Goal: Task Accomplishment & Management: Complete application form

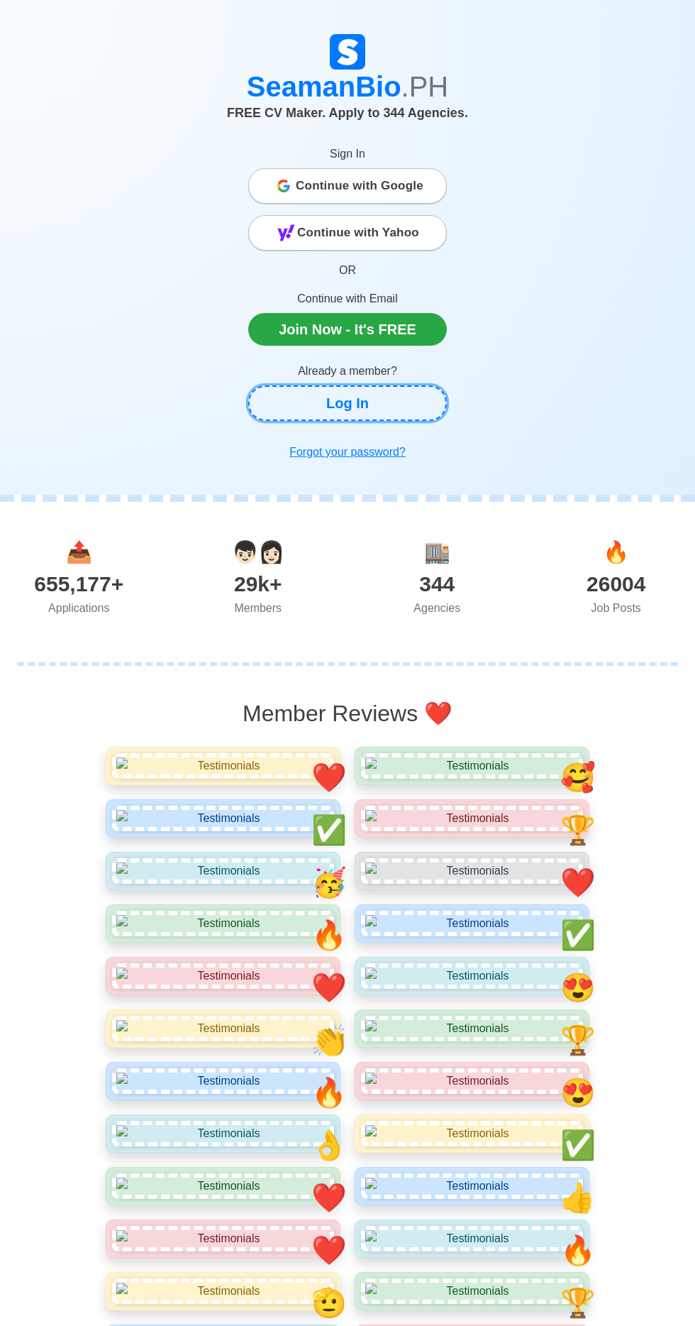
click at [403, 400] on link "Log In" at bounding box center [347, 402] width 199 height 35
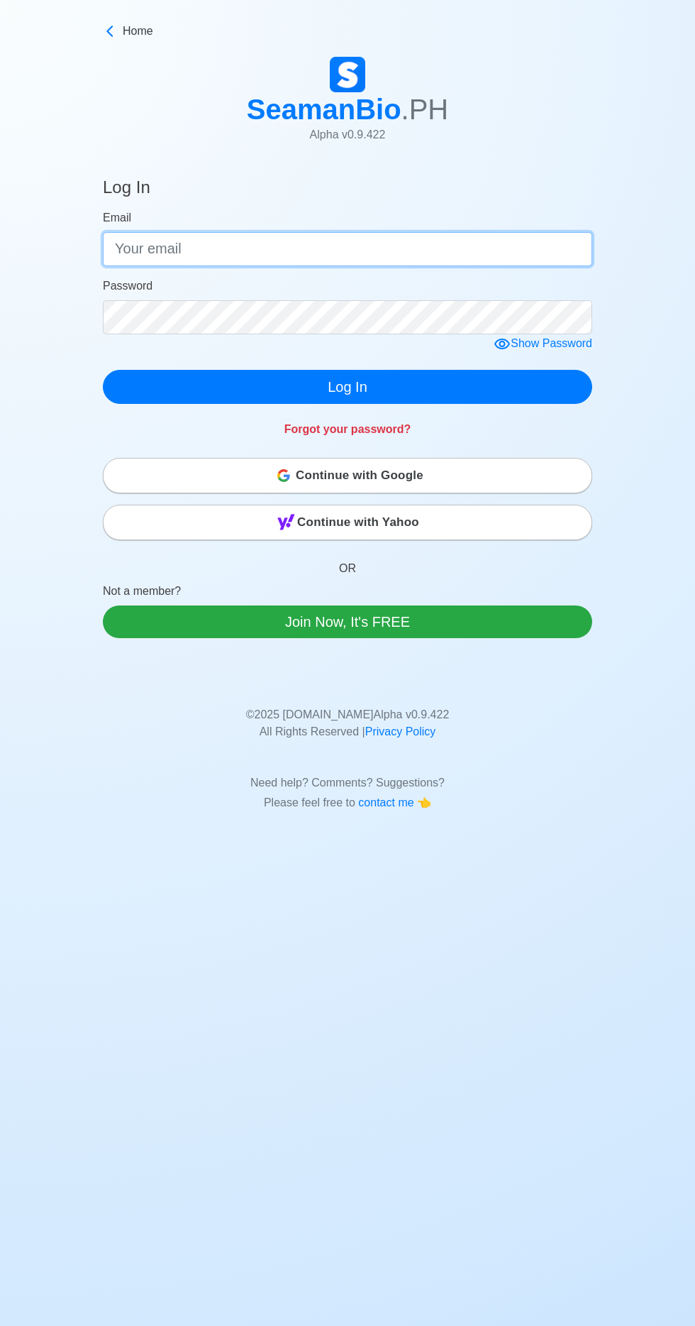
click at [390, 242] on input "Email" at bounding box center [348, 249] width 490 height 34
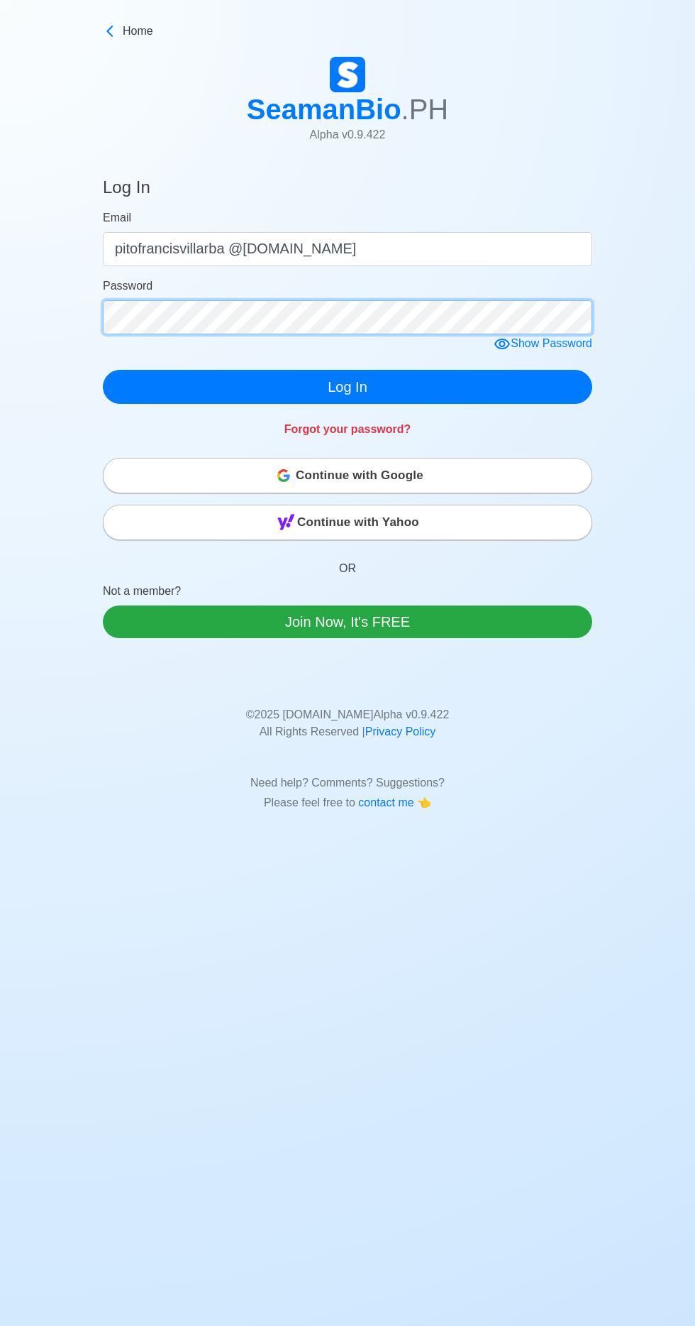
click at [406, 304] on div "Password" at bounding box center [348, 305] width 490 height 57
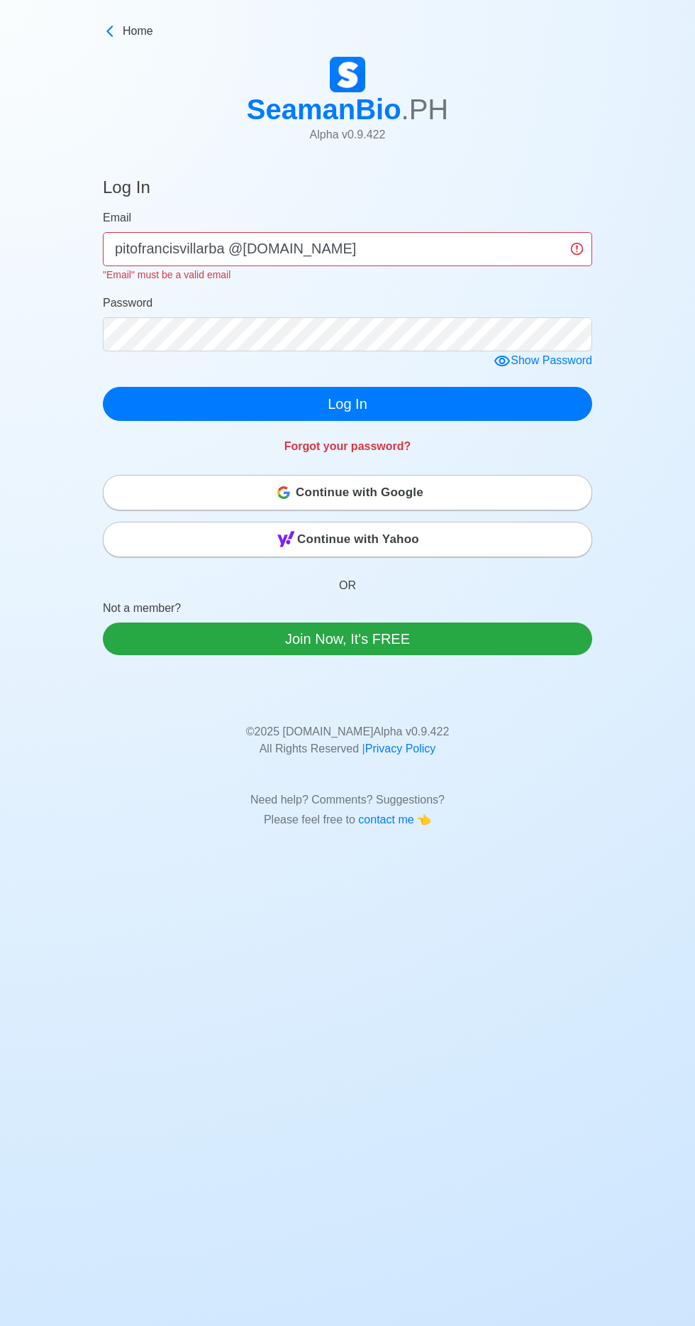
click at [539, 360] on div "Show Password" at bounding box center [543, 361] width 99 height 18
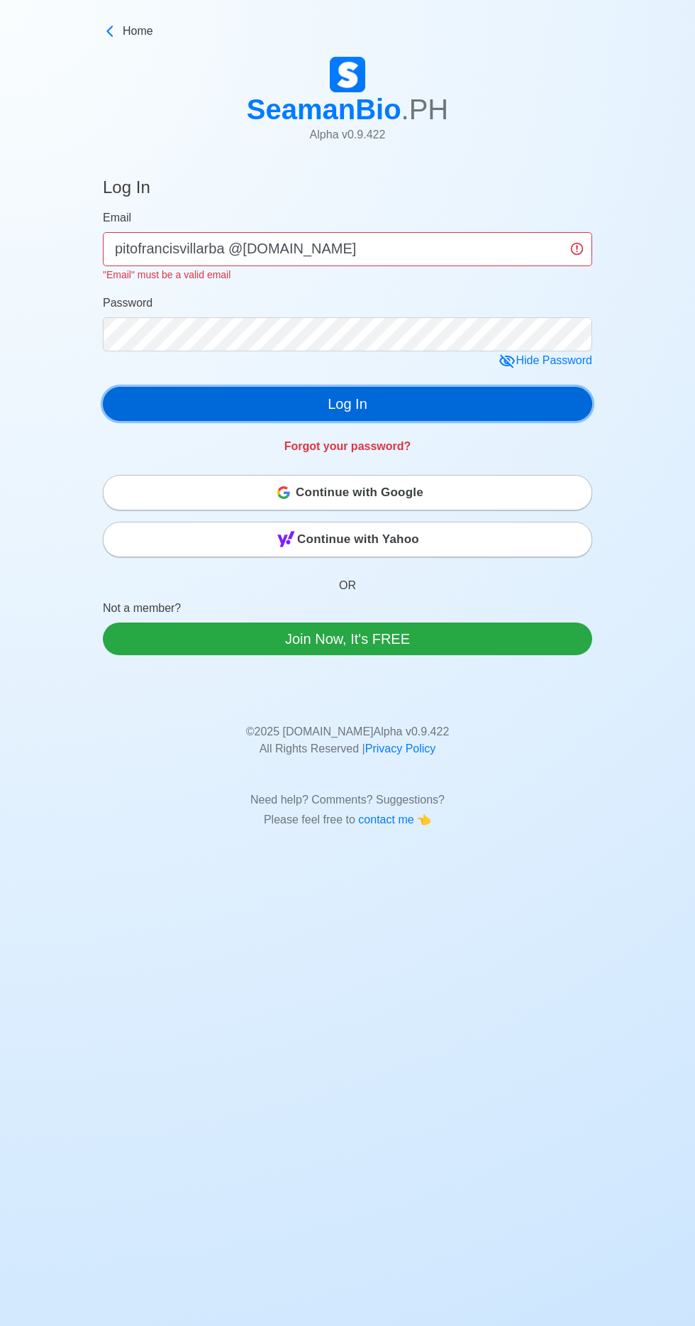
click at [390, 395] on button "Log In" at bounding box center [348, 404] width 490 height 34
click at [377, 398] on button "Log In" at bounding box center [348, 404] width 490 height 34
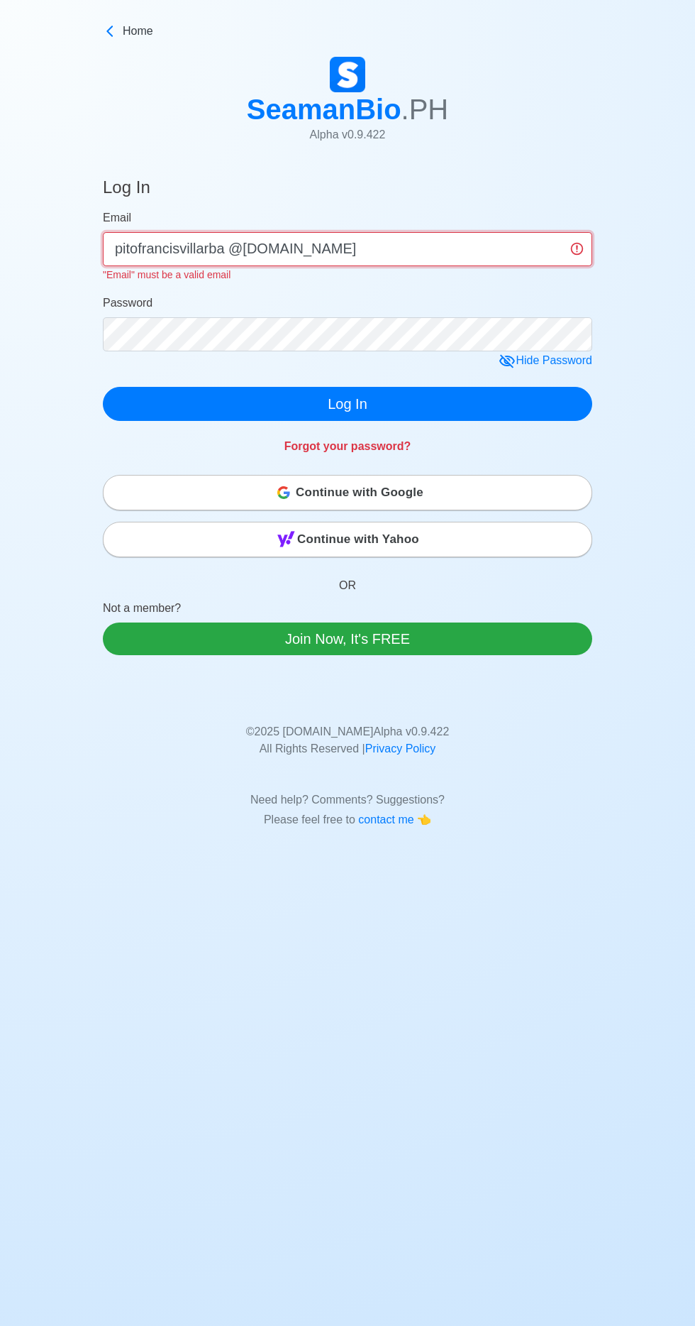
click at [497, 243] on input "pitofrancisvillarba @yahoo.com" at bounding box center [348, 249] width 490 height 34
type input "pito"
click at [103, 387] on button "Log In" at bounding box center [348, 404] width 490 height 34
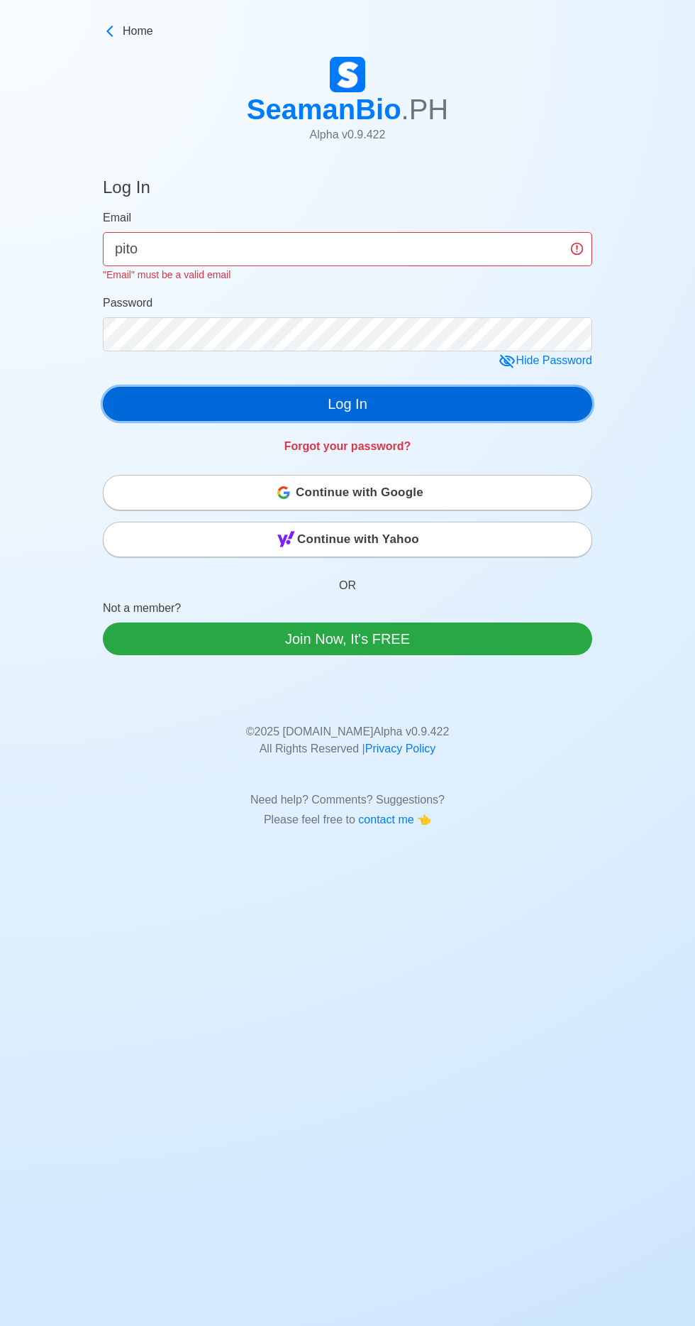
click at [413, 397] on button "Log In" at bounding box center [348, 404] width 490 height 34
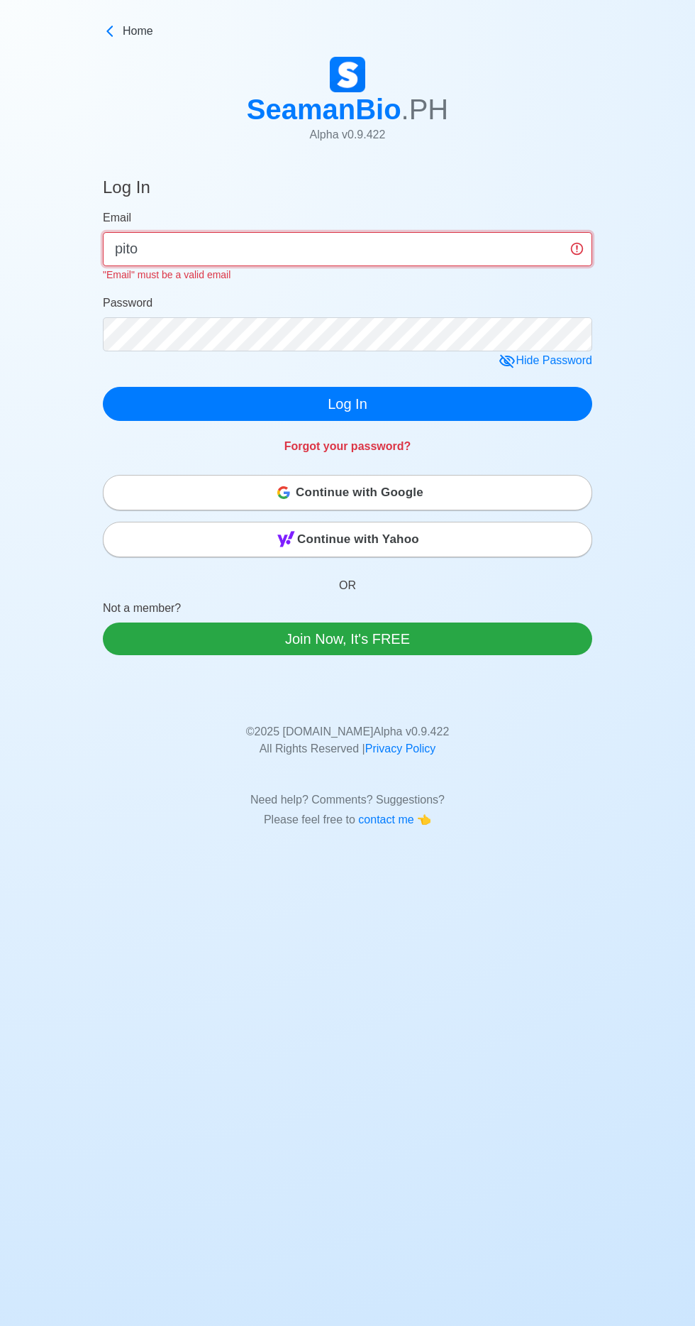
click at [456, 245] on input "pito" at bounding box center [348, 249] width 490 height 34
click at [443, 244] on input "pito" at bounding box center [348, 249] width 490 height 34
click at [456, 248] on input "pito" at bounding box center [348, 249] width 490 height 34
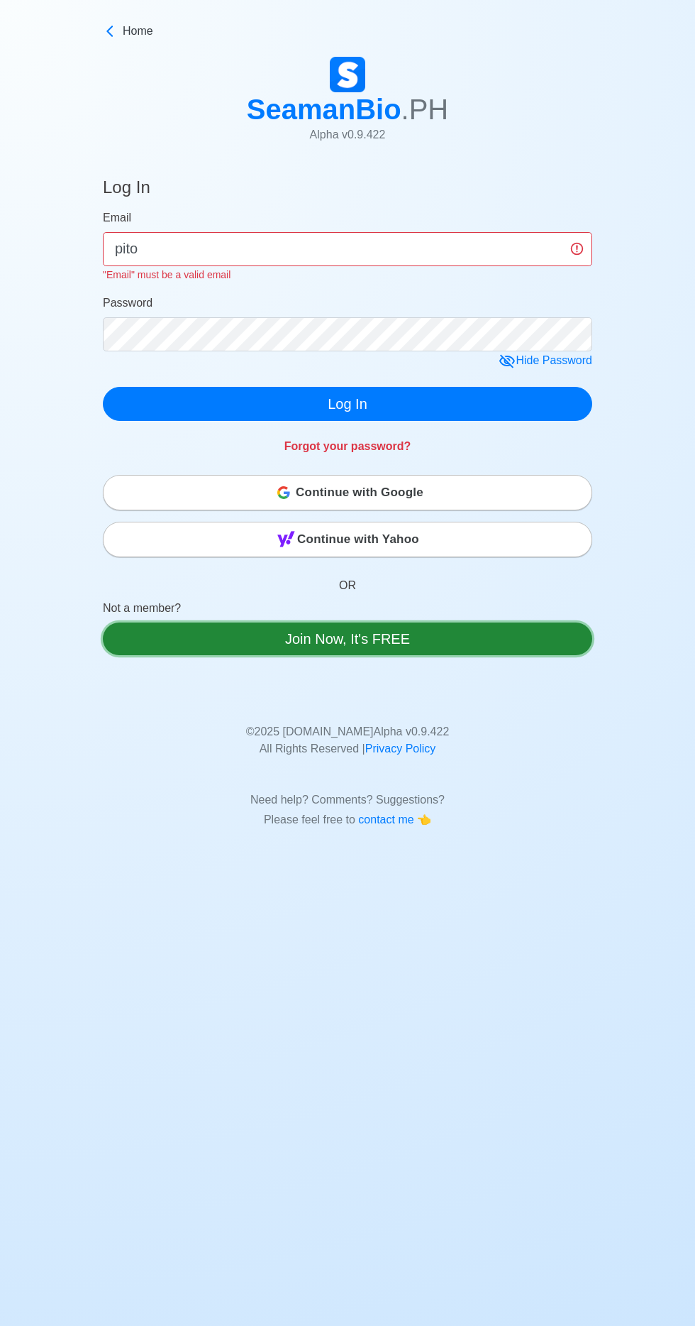
click at [502, 637] on link "Join Now, It's FREE" at bounding box center [348, 638] width 490 height 33
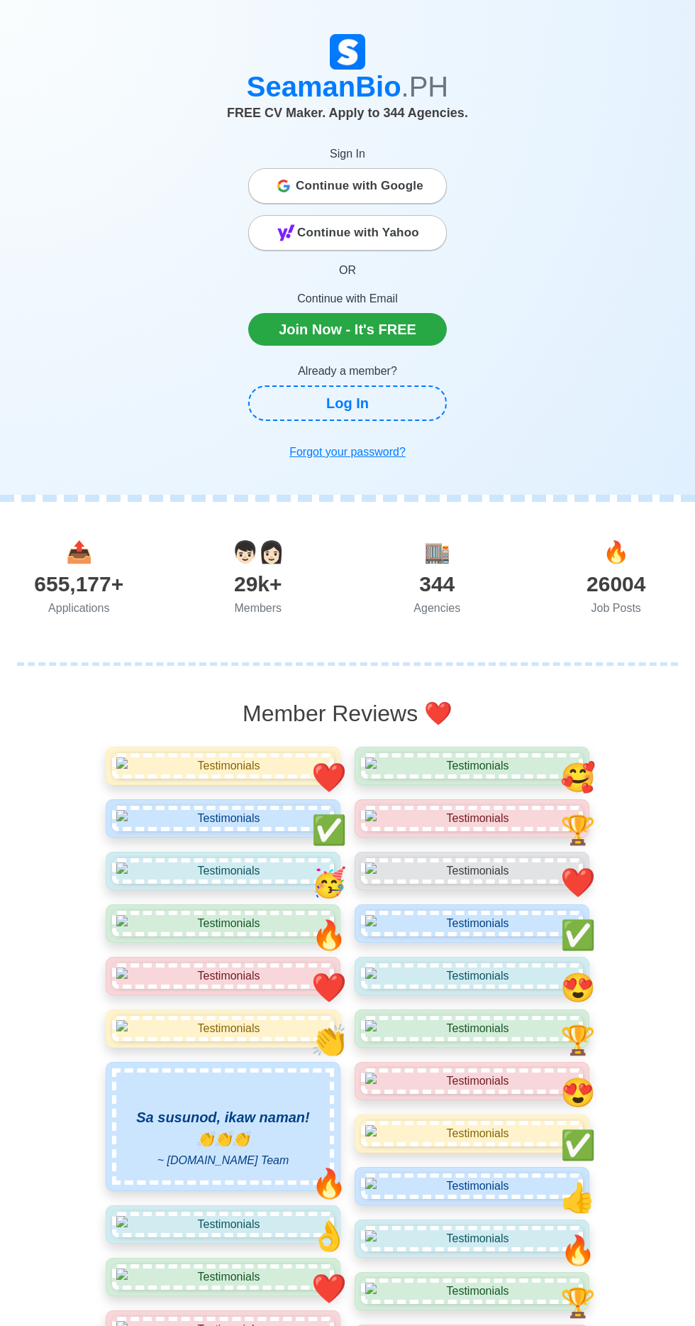
click at [412, 183] on span "Continue with Google" at bounding box center [360, 186] width 128 height 28
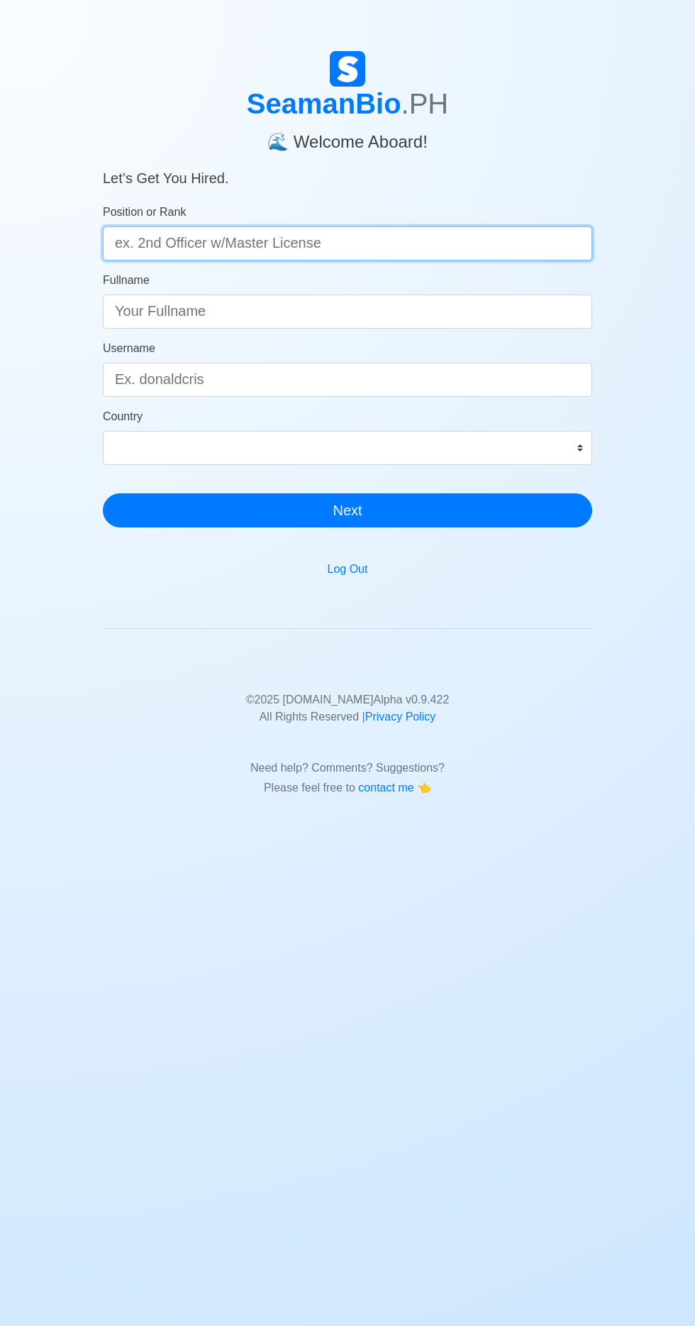
click at [425, 239] on input "Position or Rank" at bounding box center [348, 243] width 490 height 34
type input "AB/OIC"
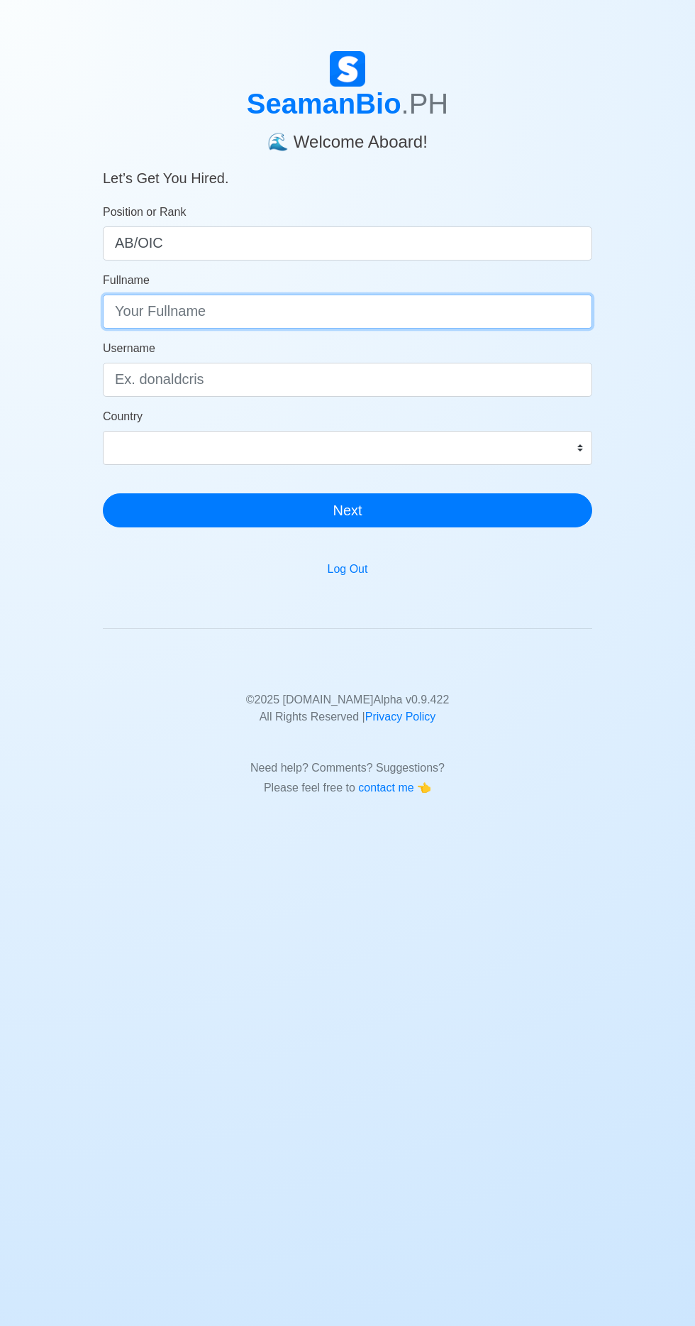
click at [369, 302] on input "Fullname" at bounding box center [348, 312] width 490 height 34
type input "pito francis villarba"
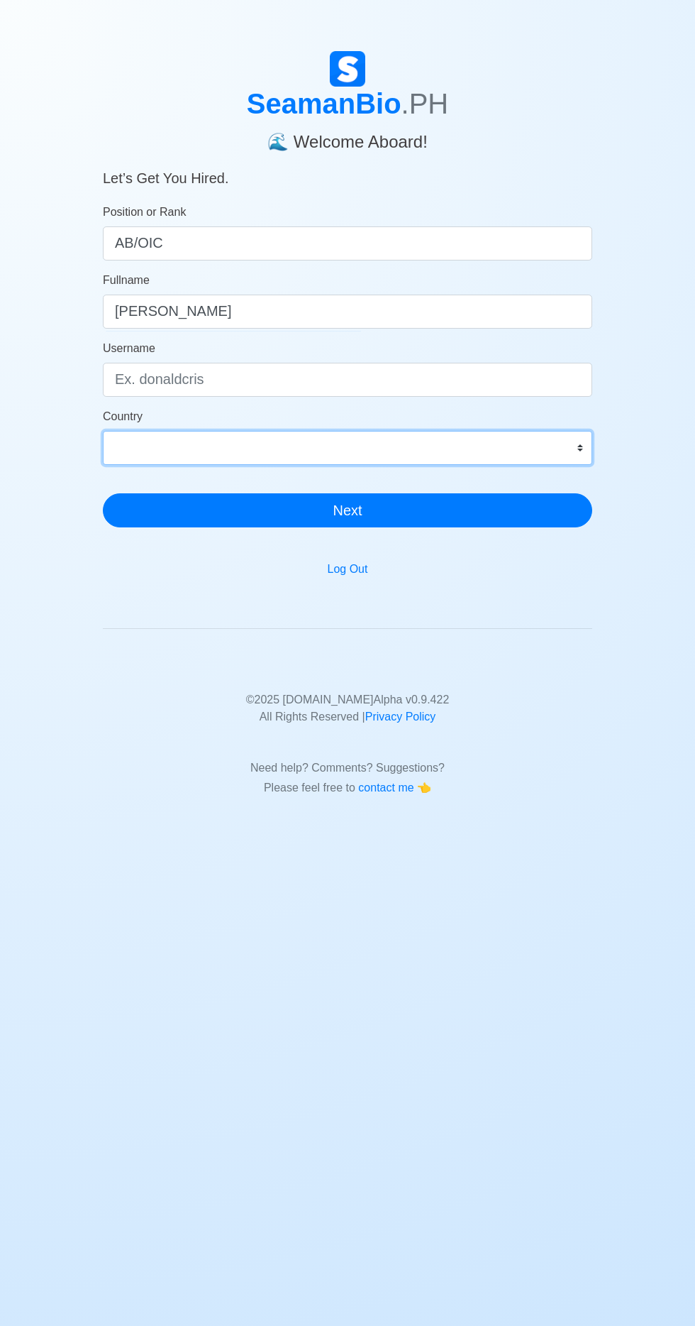
click at [396, 449] on select "Afghanistan Åland Islands Albania Algeria American Samoa Andorra Angola Anguill…" at bounding box center [348, 448] width 490 height 34
select select "PH"
click at [103, 431] on select "Afghanistan Åland Islands Albania Algeria American Samoa Andorra Angola Anguill…" at bounding box center [348, 448] width 490 height 34
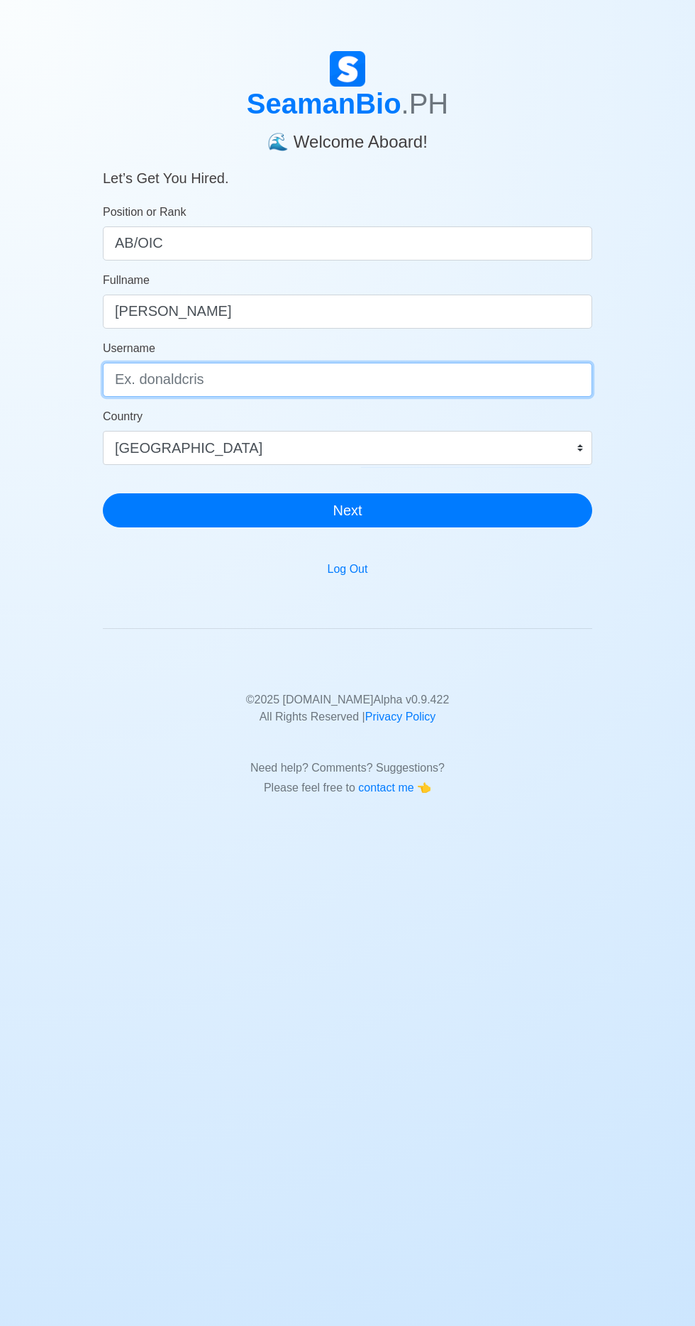
click at [403, 374] on input "Username" at bounding box center [348, 380] width 490 height 34
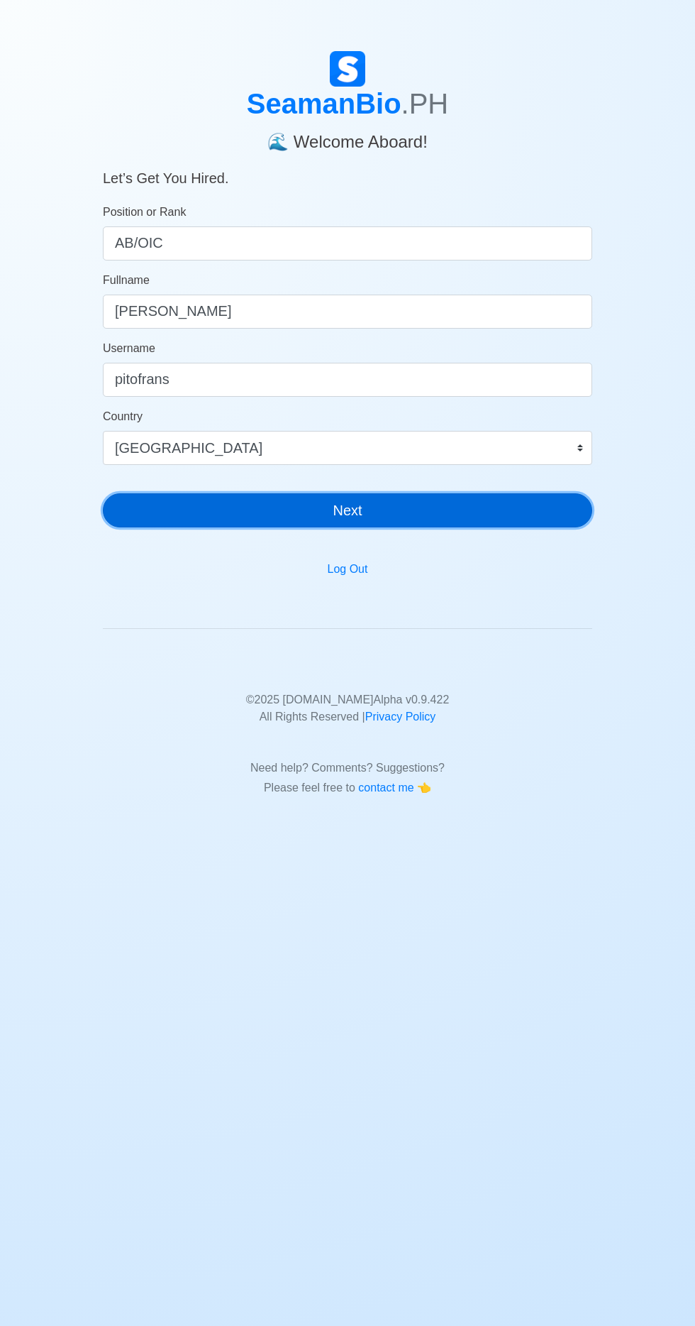
click at [407, 514] on button "Next" at bounding box center [348, 510] width 490 height 34
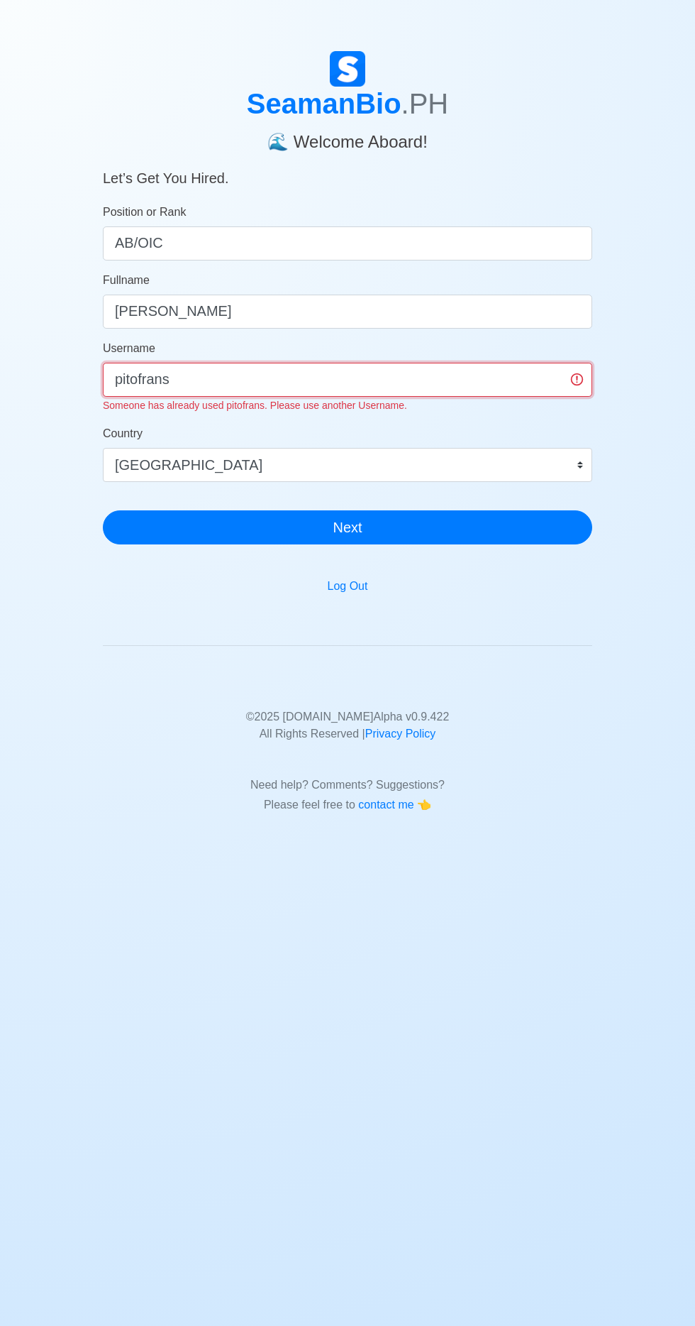
click at [425, 375] on input "pitofrans" at bounding box center [348, 380] width 490 height 34
type input "p"
click at [326, 378] on input "Username" at bounding box center [348, 380] width 490 height 34
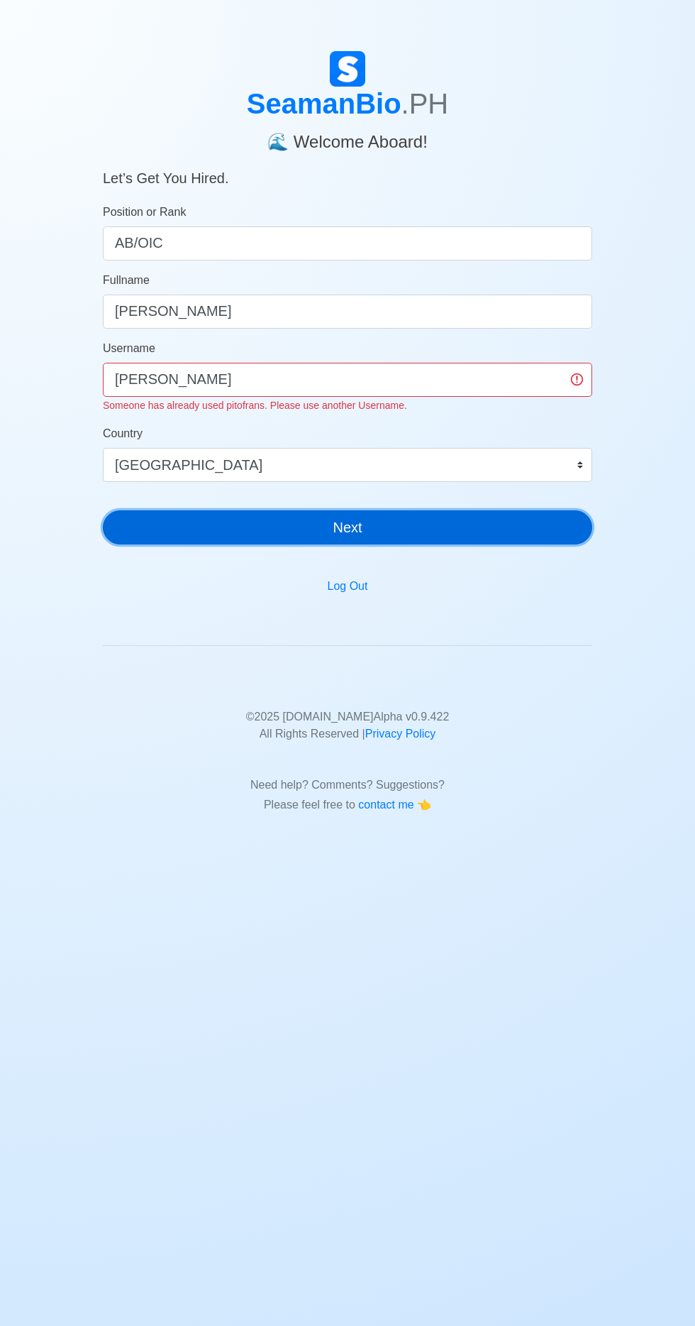
click at [407, 532] on div "SeamanBio .PH 🌊 Welcome Aboard! Let’s Get You Hired. Position or Rank AB/OIC Fu…" at bounding box center [348, 303] width 490 height 505
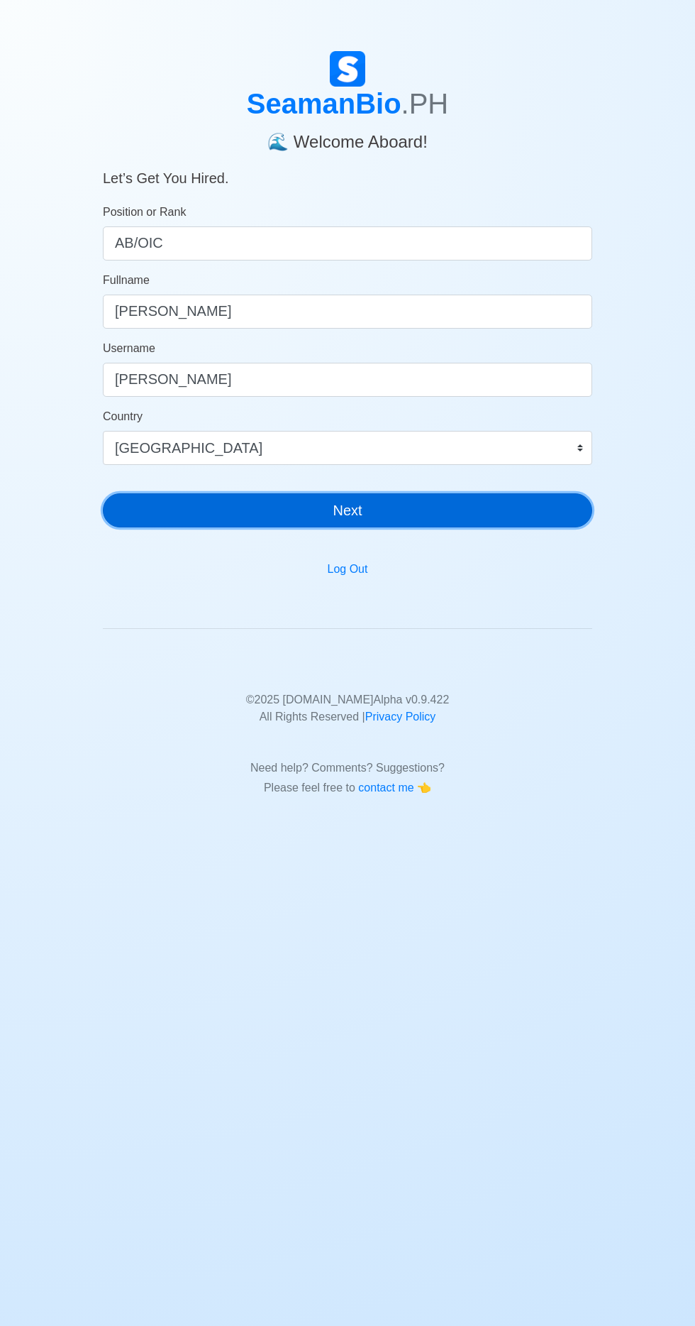
click at [412, 520] on button "Next" at bounding box center [348, 510] width 490 height 34
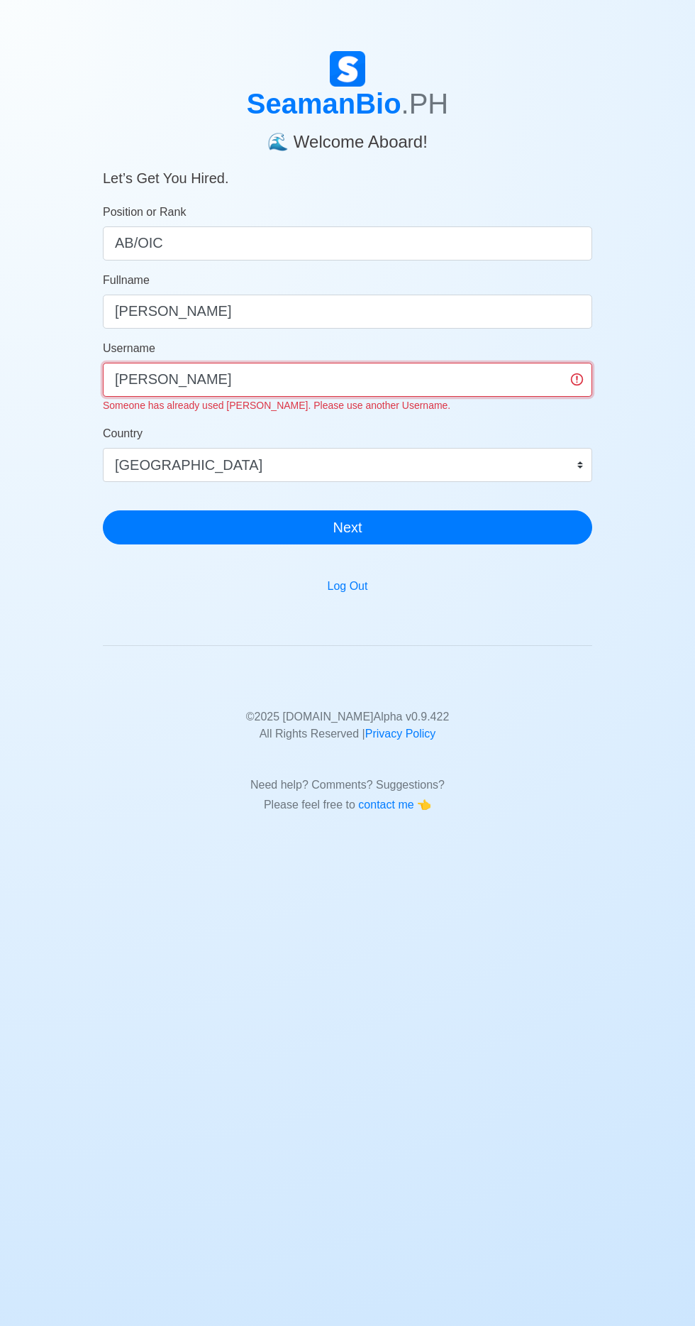
click at [401, 371] on input "francis" at bounding box center [348, 380] width 490 height 34
type input "f"
type input "pitofrancisvillarba"
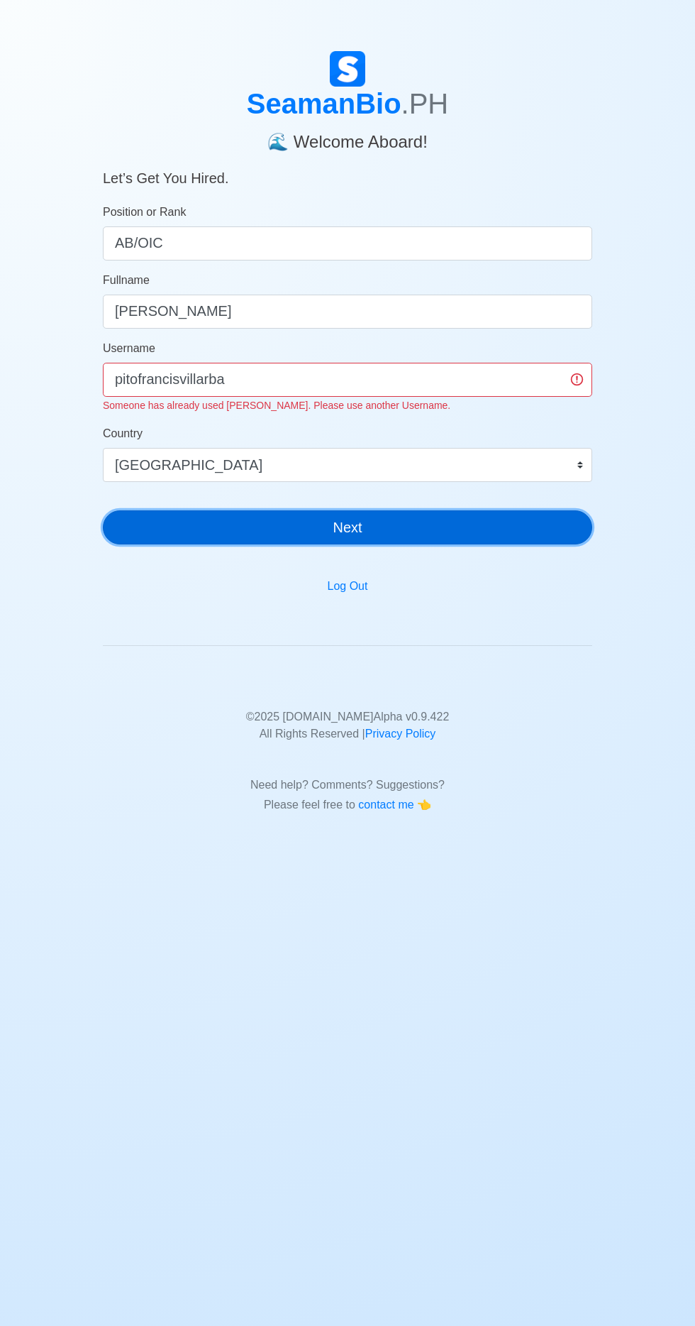
click at [425, 536] on div "SeamanBio .PH 🌊 Welcome Aboard! Let’s Get You Hired. Position or Rank AB/OIC Fu…" at bounding box center [348, 303] width 490 height 505
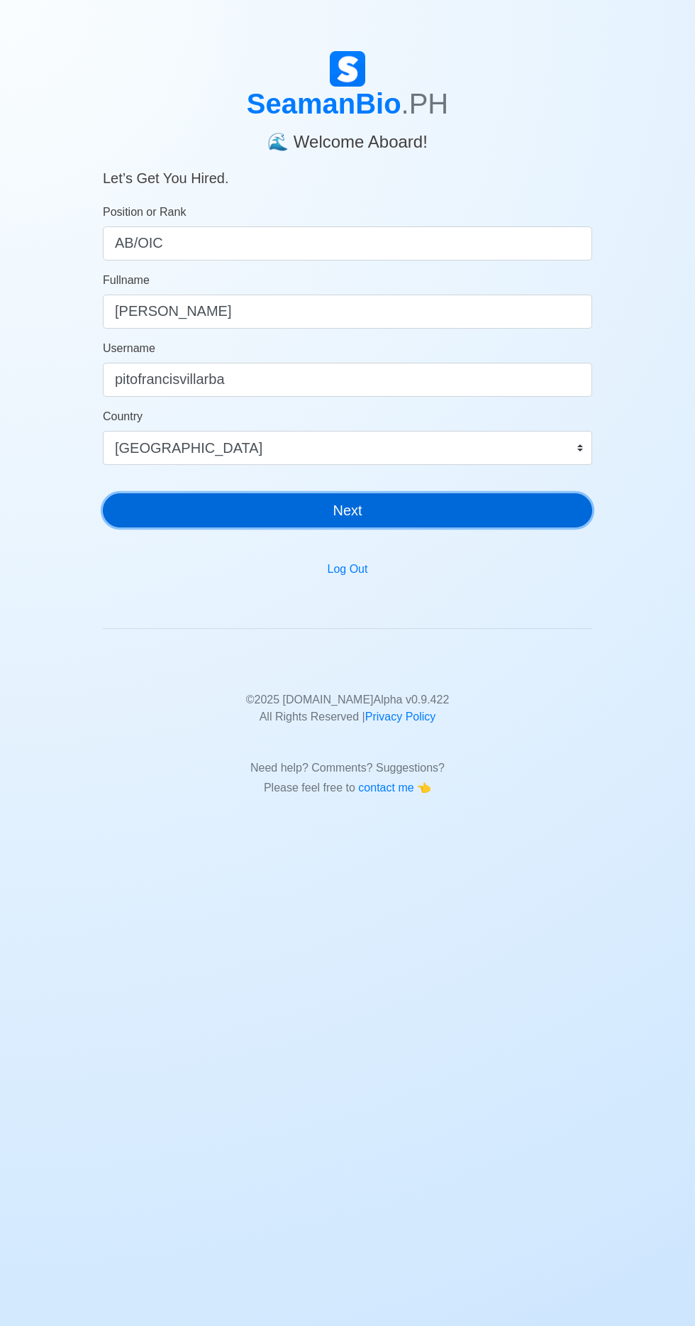
click at [448, 510] on button "Next" at bounding box center [348, 510] width 490 height 34
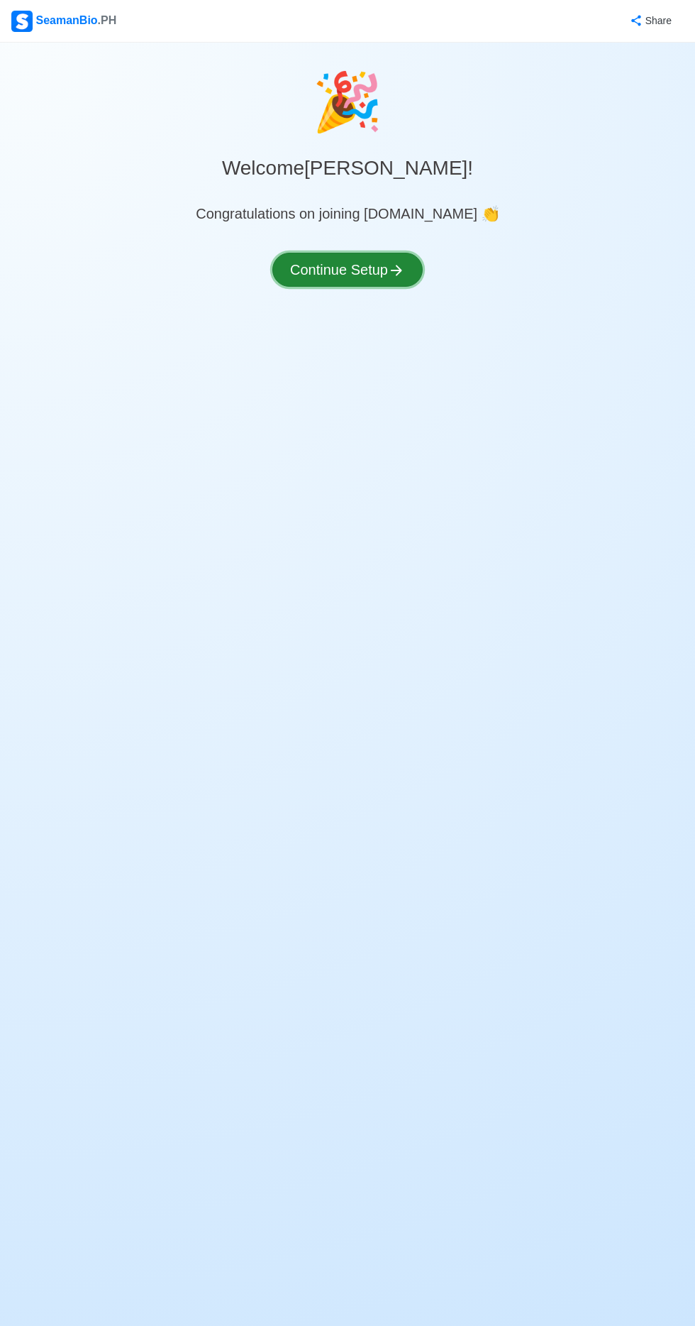
click at [401, 266] on icon at bounding box center [396, 270] width 17 height 17
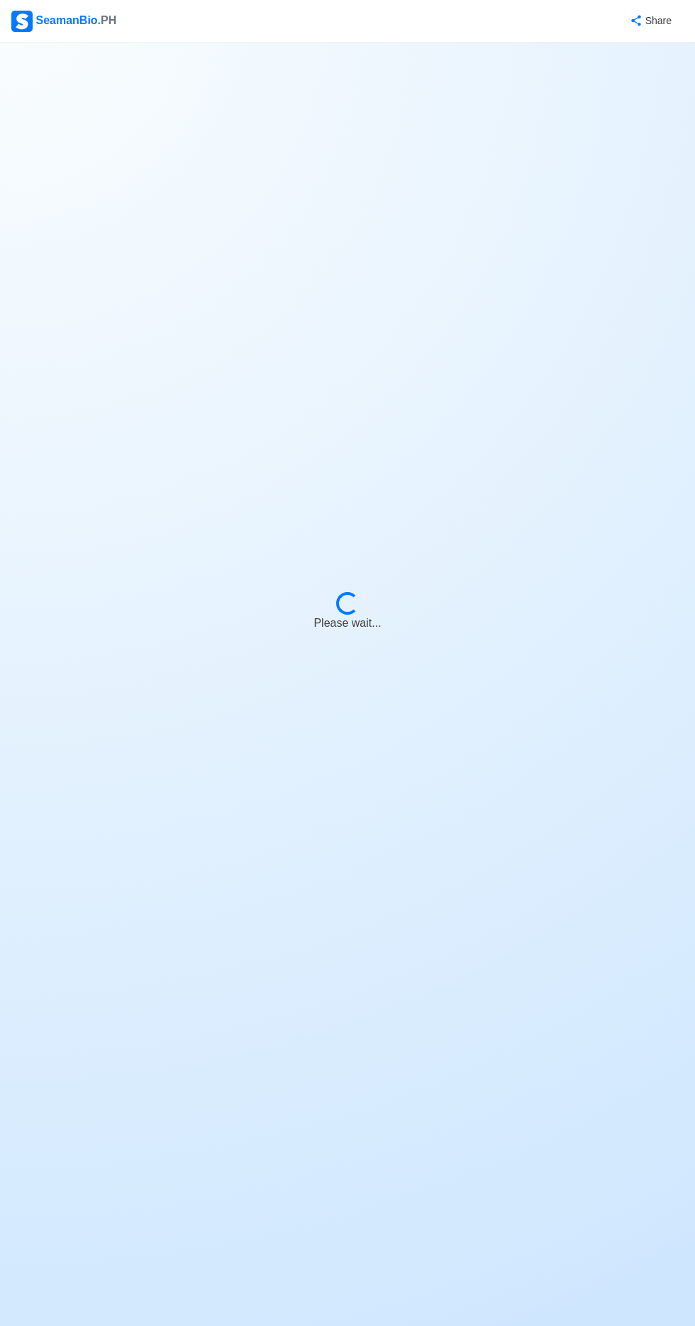
select select "Visible for Hiring"
select select "PH"
